Goal: Transaction & Acquisition: Book appointment/travel/reservation

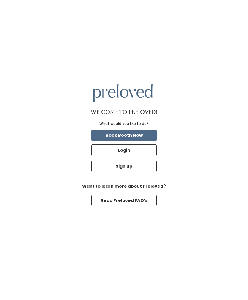
click at [144, 141] on button "Book Booth Now" at bounding box center [123, 135] width 65 height 11
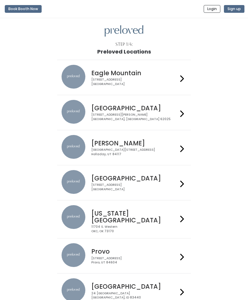
click at [173, 78] on div "4342 E Pony Express Pkwy Suite 200 Eagle Mountain, UT 84005" at bounding box center [134, 82] width 87 height 9
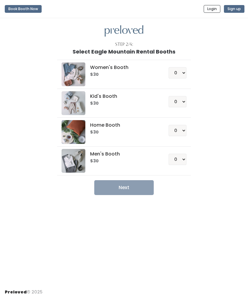
click at [146, 73] on h6 "$30" at bounding box center [122, 74] width 65 height 5
click at [183, 72] on select "0 1 2 3 4" at bounding box center [178, 72] width 18 height 11
select select "2"
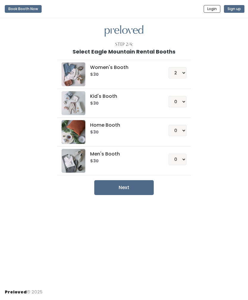
click at [137, 187] on button "Next" at bounding box center [124, 187] width 60 height 15
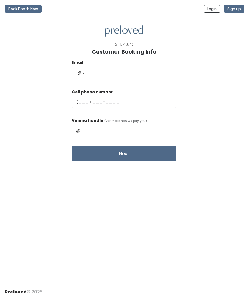
click at [149, 67] on input "text" at bounding box center [124, 72] width 105 height 11
type input "[EMAIL_ADDRESS][DOMAIN_NAME]"
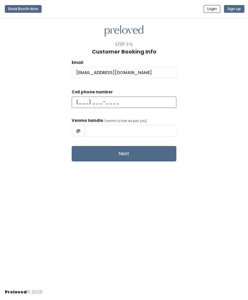
click at [147, 98] on input "text" at bounding box center [124, 102] width 105 height 11
type input "[PHONE_NUMBER]"
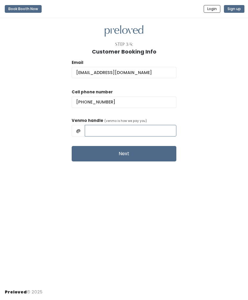
click at [99, 127] on input "text" at bounding box center [131, 130] width 92 height 11
type input "A"
type input "@"
type input "[PERSON_NAME]"
click at [163, 152] on button "Next" at bounding box center [124, 153] width 105 height 15
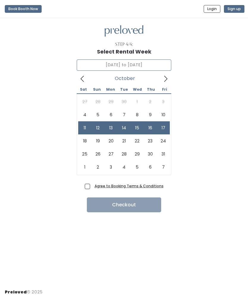
type input "October 18 to October 24"
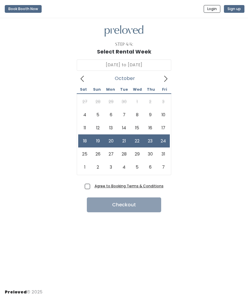
click at [88, 183] on label "Agree to Booking Terms & Conditions" at bounding box center [124, 186] width 79 height 6
click at [92, 183] on input "Agree to Booking Terms & Conditions" at bounding box center [94, 185] width 4 height 4
checkbox input "true"
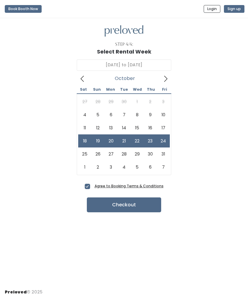
click at [134, 205] on button "Checkout" at bounding box center [124, 205] width 74 height 15
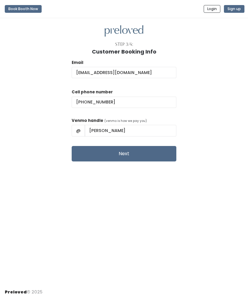
click at [85, 151] on button "Next" at bounding box center [124, 153] width 105 height 15
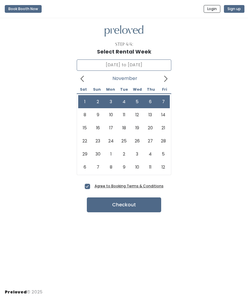
click at [84, 78] on icon at bounding box center [82, 79] width 7 height 7
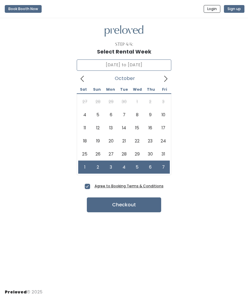
type input "October 25 to October 31"
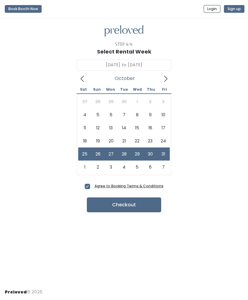
click at [146, 184] on u "Agree to Booking Terms & Conditions" at bounding box center [129, 186] width 69 height 5
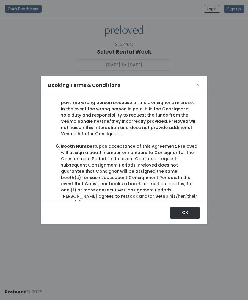
scroll to position [348, 0]
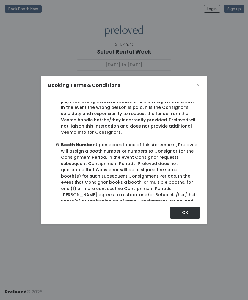
click at [188, 217] on button "OK" at bounding box center [185, 212] width 30 height 11
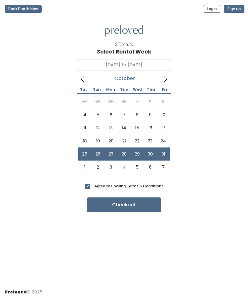
click at [155, 204] on button "Checkout" at bounding box center [124, 205] width 74 height 15
